Goal: Transaction & Acquisition: Register for event/course

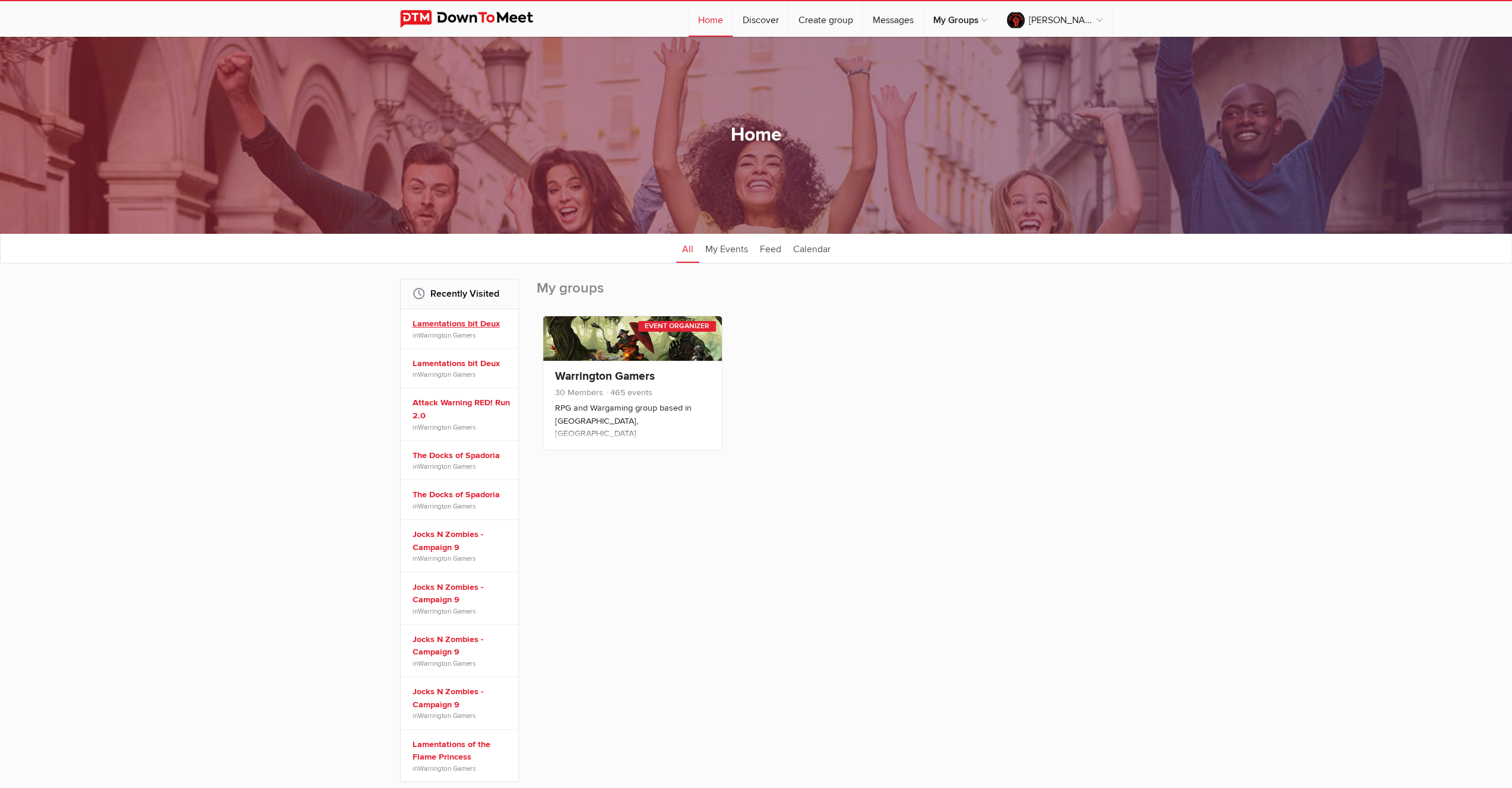
click at [470, 327] on link "Lamentations bit Deux" at bounding box center [461, 325] width 97 height 13
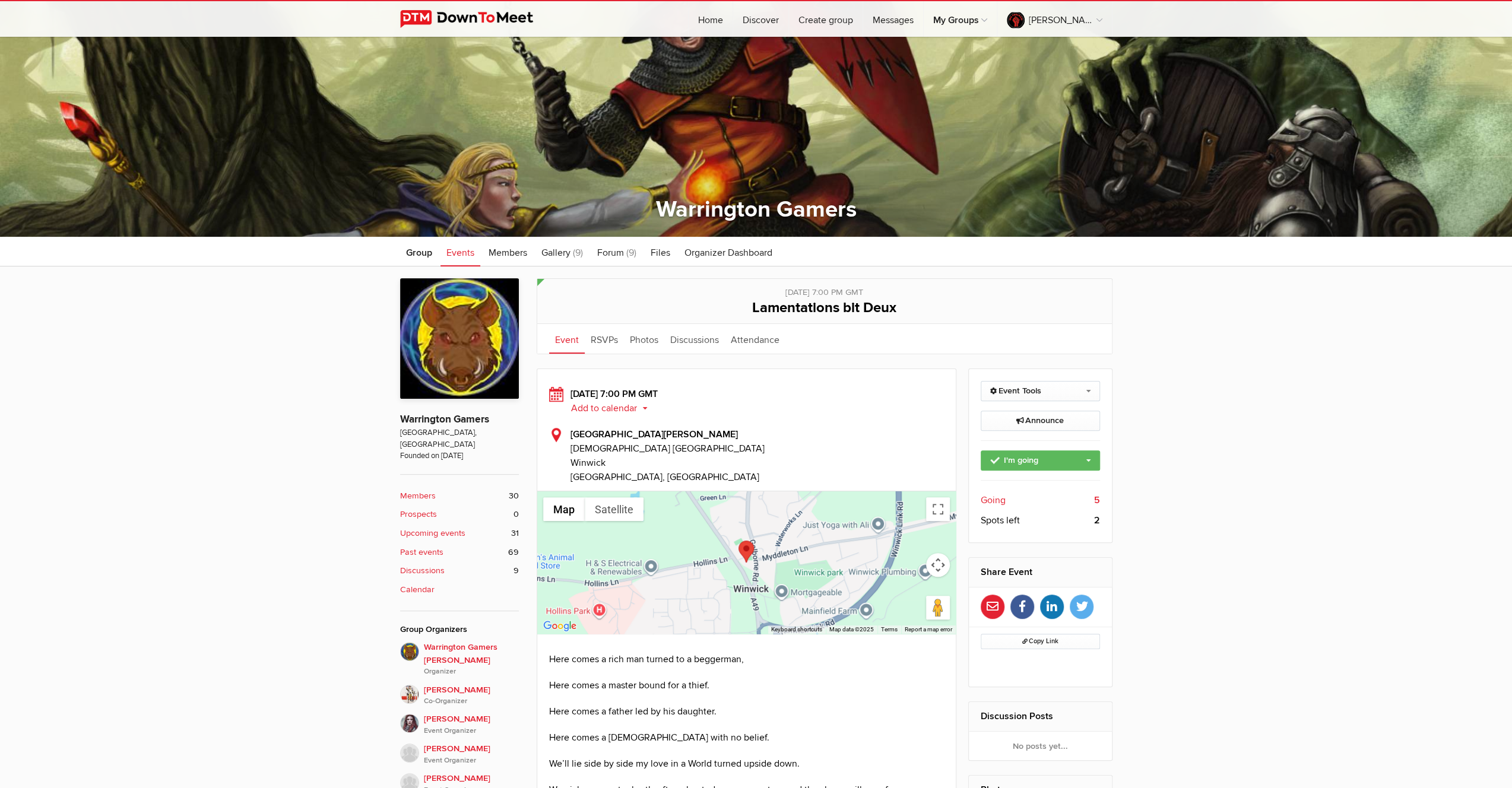
scroll to position [297, 0]
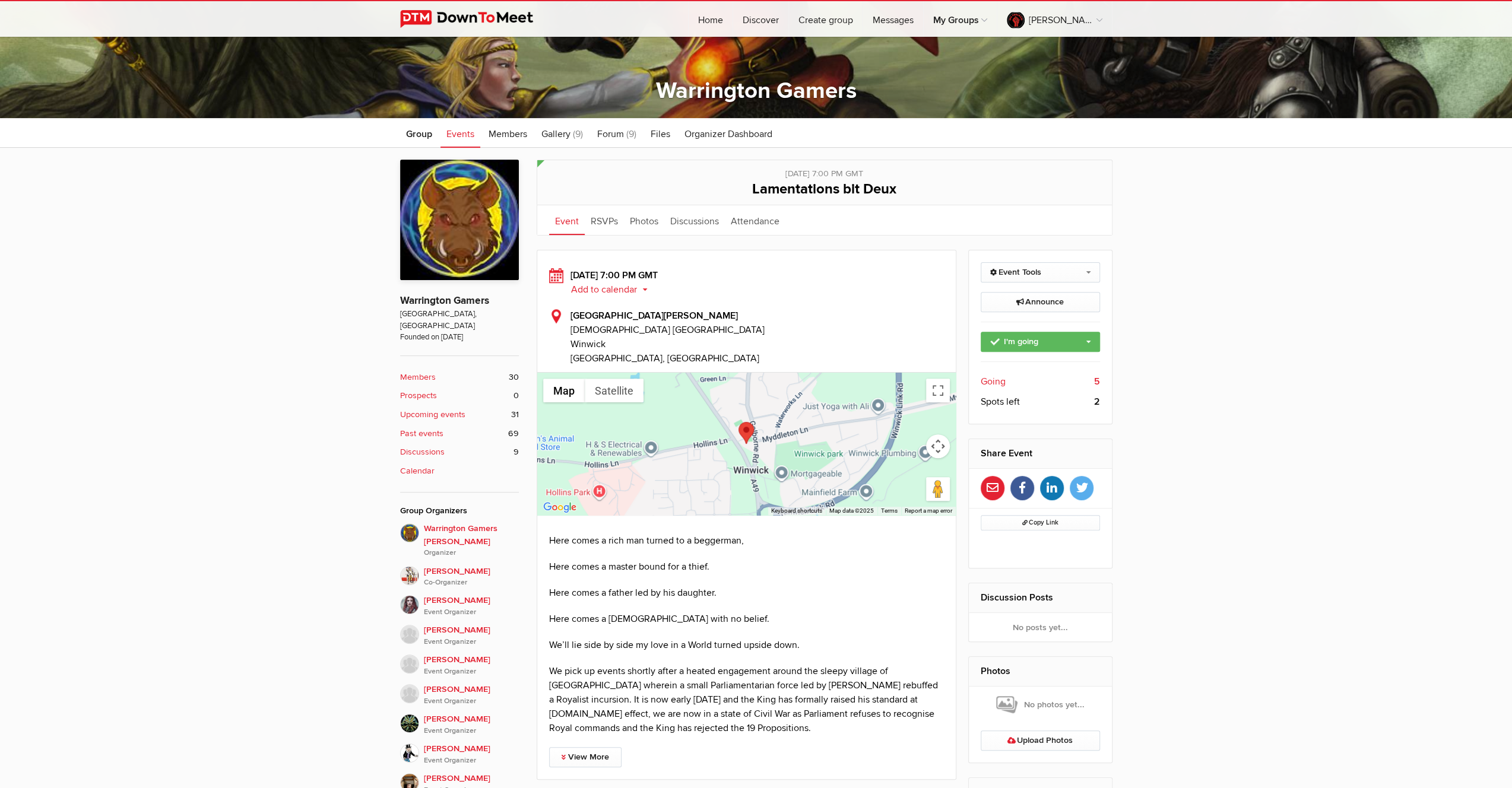
click at [996, 380] on span "Going" at bounding box center [994, 381] width 25 height 14
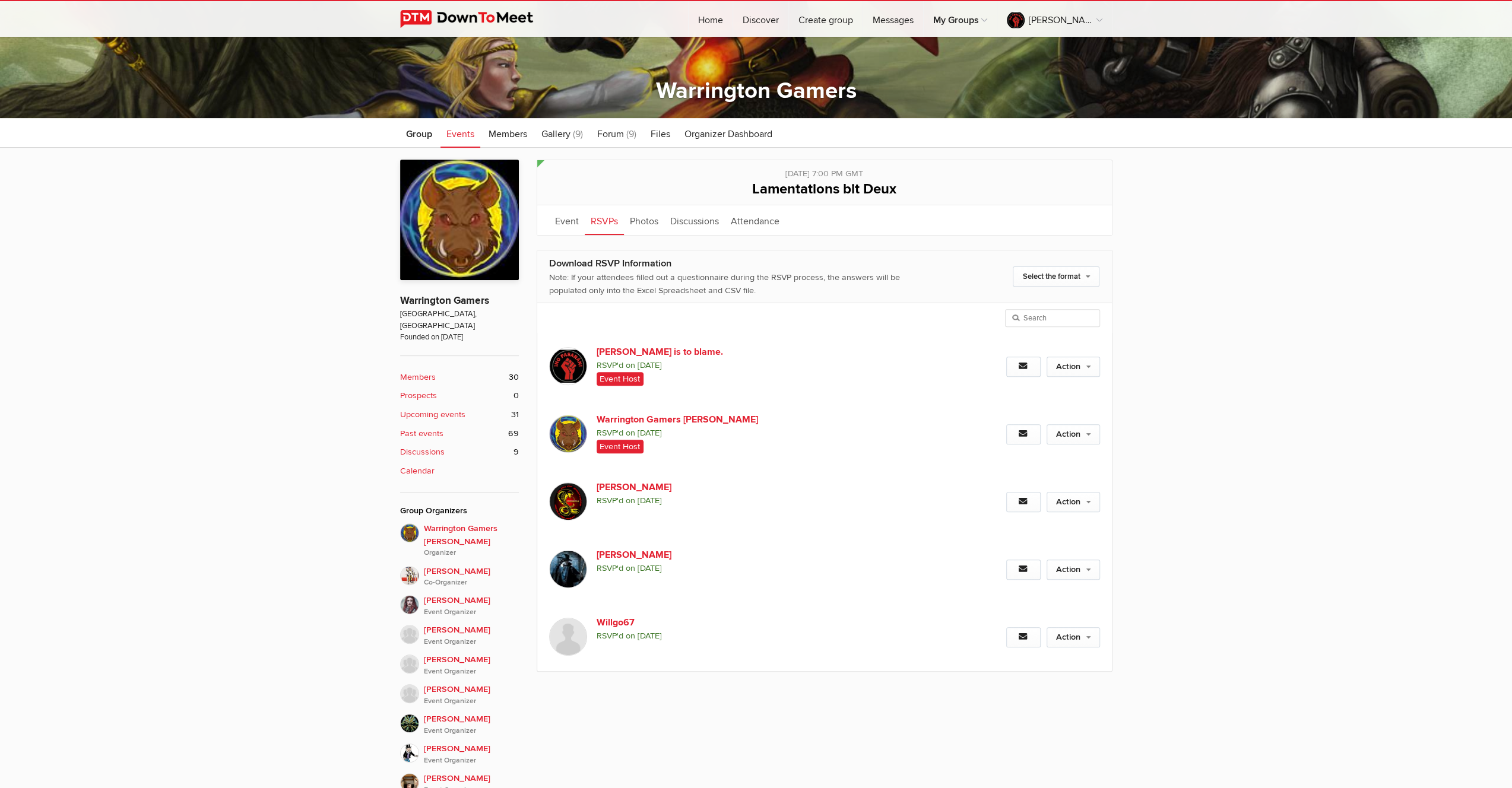
scroll to position [414, 0]
